Goal: Information Seeking & Learning: Find specific fact

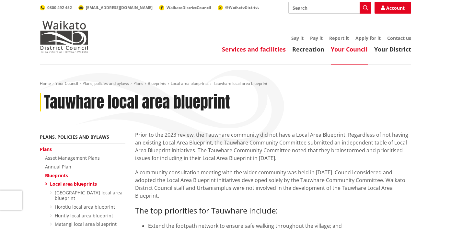
click at [255, 51] on link "Services and facilities" at bounding box center [254, 49] width 64 height 8
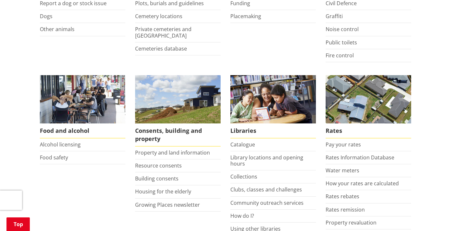
scroll to position [204, 0]
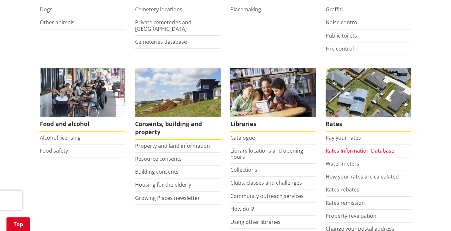
click at [360, 151] on link "Rates Information Database" at bounding box center [359, 150] width 69 height 7
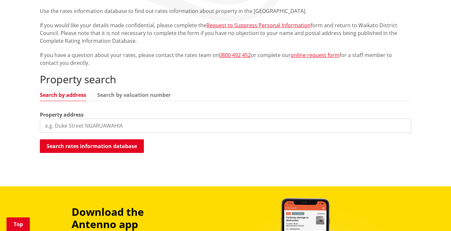
scroll to position [125, 0]
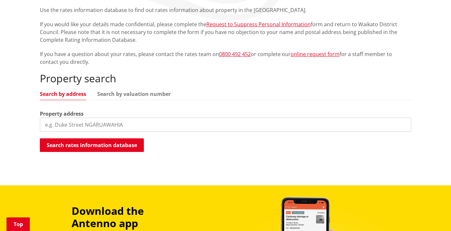
click at [51, 124] on input "search" at bounding box center [225, 125] width 371 height 14
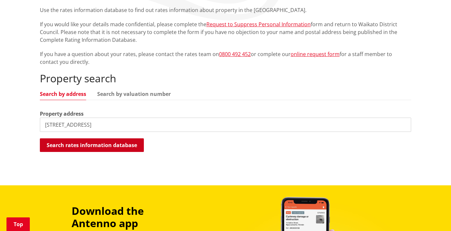
click at [62, 147] on button "Search rates information database" at bounding box center [92, 145] width 104 height 14
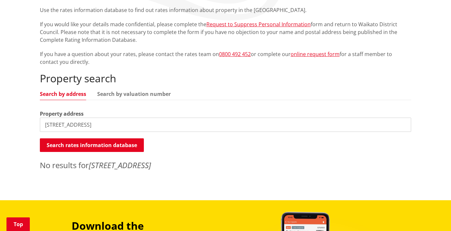
click at [54, 126] on input "80b scotsman valley rd" at bounding box center [225, 125] width 371 height 14
click at [64, 142] on button "Search rates information database" at bounding box center [92, 145] width 104 height 14
click at [50, 123] on input "80 scotsman valley rd" at bounding box center [225, 125] width 371 height 14
click at [69, 148] on button "Search rates information database" at bounding box center [92, 145] width 104 height 14
click at [109, 123] on input "351 scotsman valley rd" at bounding box center [225, 125] width 371 height 14
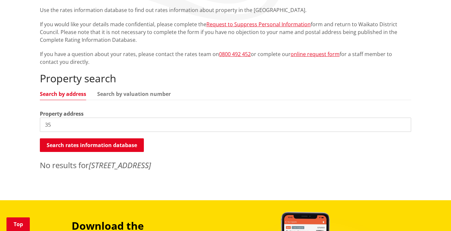
type input "3"
type input "scotsman valley road"
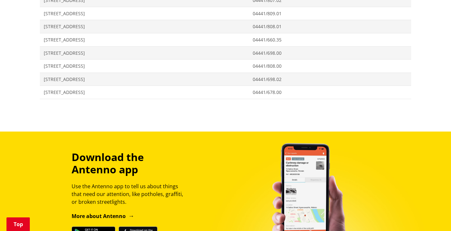
scroll to position [1687, 0]
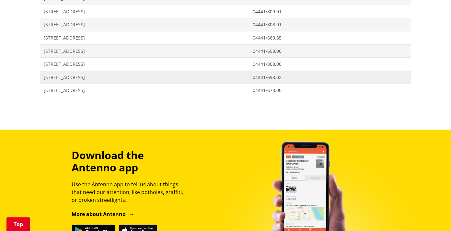
click at [66, 78] on span "80B Scotsman Valley Road TAUWHARE" at bounding box center [144, 77] width 201 height 6
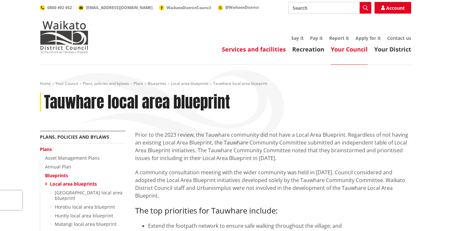
click at [247, 50] on link "Services and facilities" at bounding box center [254, 49] width 64 height 8
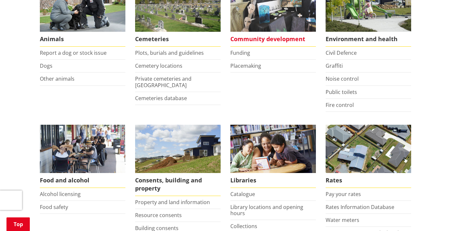
scroll to position [149, 0]
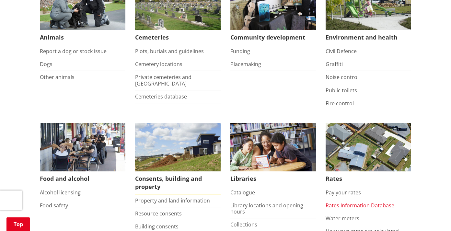
click at [343, 206] on link "Rates Information Database" at bounding box center [359, 205] width 69 height 7
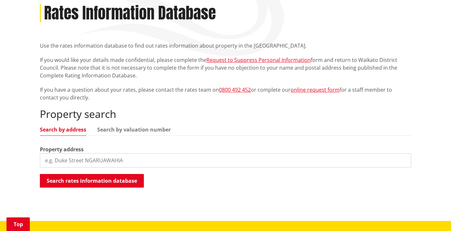
scroll to position [99, 0]
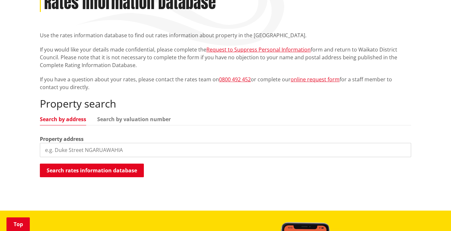
click at [78, 151] on input "search" at bounding box center [225, 150] width 371 height 14
type input "8"
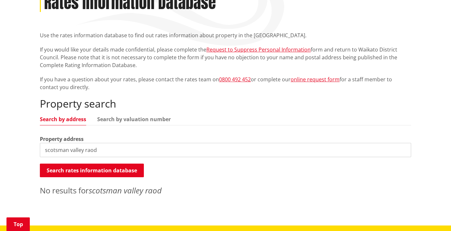
click at [103, 149] on input "scotsman valley raod" at bounding box center [225, 150] width 371 height 14
type input "s"
type input "scotsman"
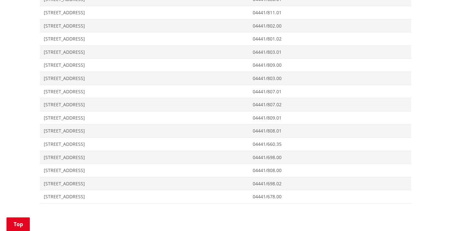
scroll to position [1654, 0]
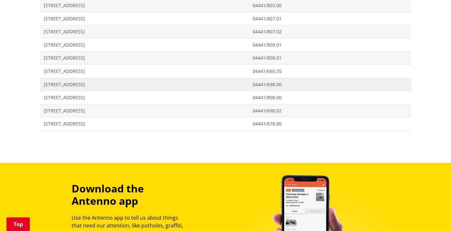
click at [72, 83] on span "80 Scotsman Valley Road TAUWHARE" at bounding box center [144, 84] width 201 height 6
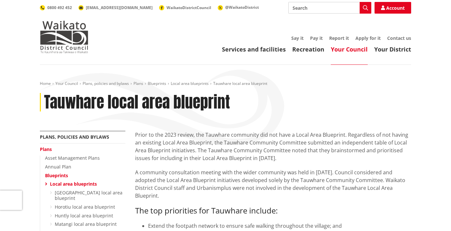
scroll to position [28, 0]
click at [398, 51] on link "Your District" at bounding box center [392, 49] width 37 height 8
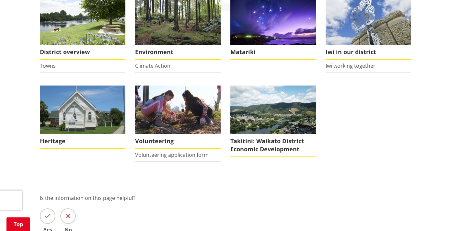
scroll to position [131, 0]
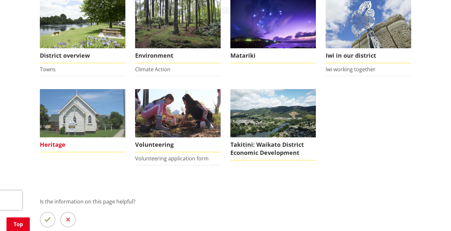
click at [47, 145] on span "Heritage" at bounding box center [82, 144] width 85 height 15
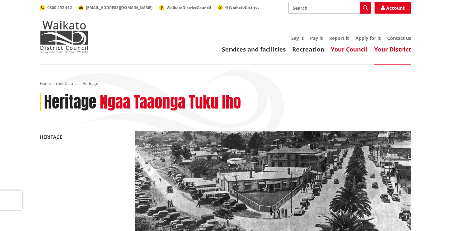
click at [349, 51] on link "Your Council" at bounding box center [348, 49] width 37 height 8
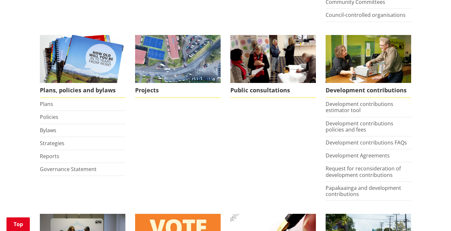
scroll to position [272, 0]
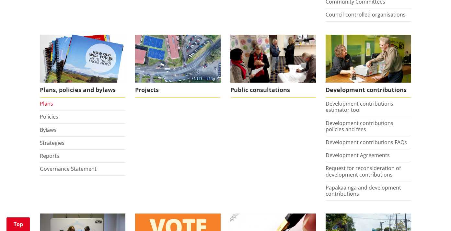
click at [48, 105] on link "Plans" at bounding box center [46, 103] width 13 height 7
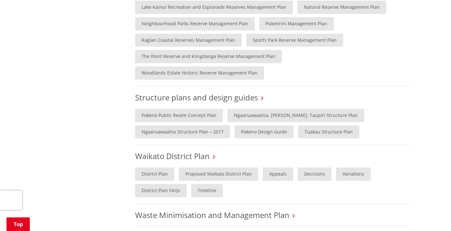
scroll to position [537, 0]
click at [149, 167] on link "District Plan" at bounding box center [154, 173] width 39 height 13
